Goal: Information Seeking & Learning: Learn about a topic

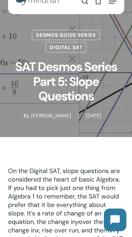
scroll to position [27, 0]
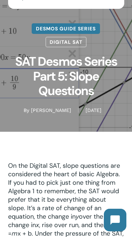
click at [81, 28] on link "Desmos Guide Series" at bounding box center [66, 28] width 68 height 11
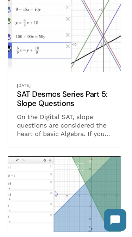
scroll to position [114, 0]
click at [70, 91] on link "SAT Desmos Series Part 5: Slope Questions" at bounding box center [64, 71] width 113 height 151
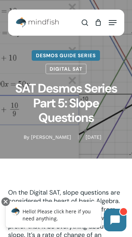
click at [77, 55] on link "Desmos Guide Series" at bounding box center [66, 55] width 68 height 11
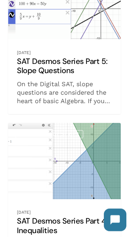
scroll to position [140, 0]
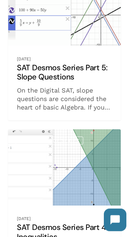
click at [85, 167] on link "SAT Desmos Series Part 4: Inequalities" at bounding box center [64, 213] width 113 height 168
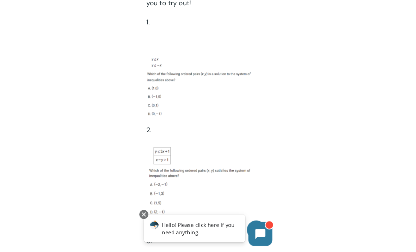
scroll to position [2237, 0]
